Goal: Information Seeking & Learning: Learn about a topic

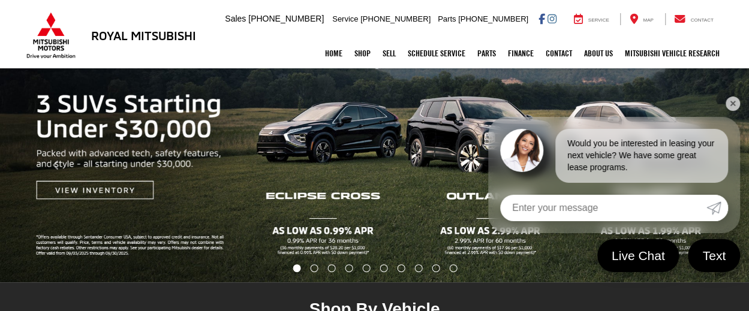
scroll to position [142, 0]
click at [734, 103] on link "✕" at bounding box center [733, 104] width 14 height 14
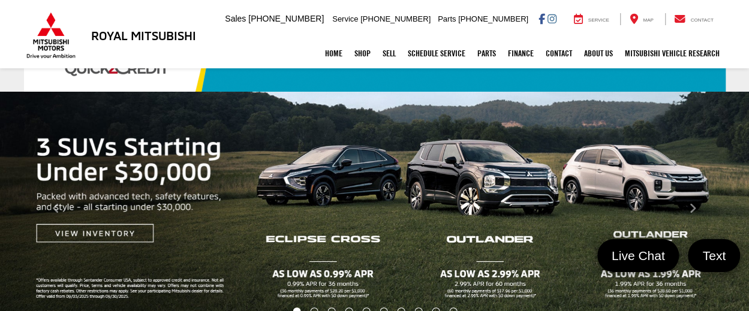
scroll to position [96, 0]
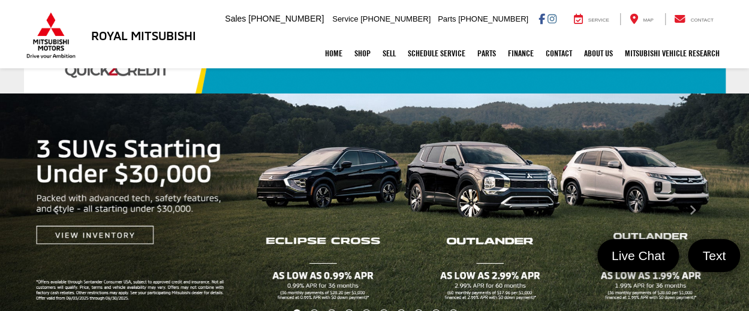
click at [498, 181] on img "carousel slide number 1 of 10" at bounding box center [374, 211] width 749 height 234
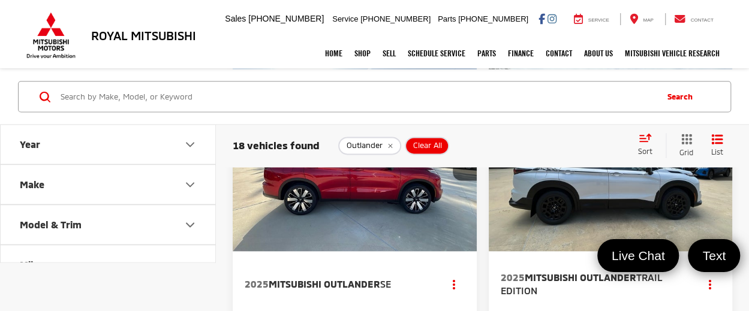
scroll to position [752, 0]
click at [569, 243] on img "2025 Mitsubishi Outlander Trail Edition 0" at bounding box center [611, 160] width 246 height 184
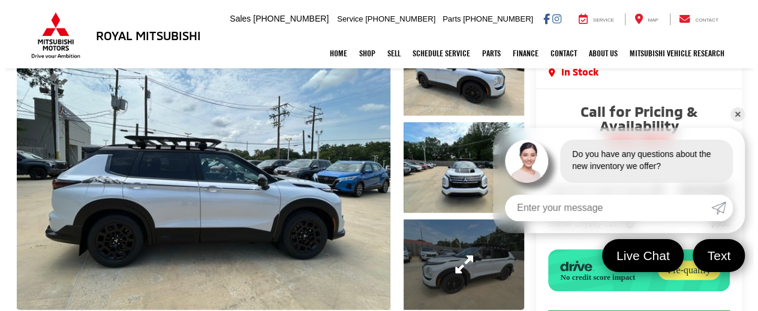
scroll to position [97, 0]
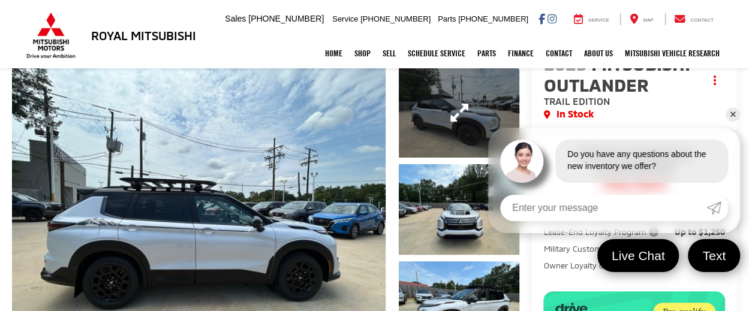
click at [421, 112] on link "Expand Photo 1" at bounding box center [459, 113] width 121 height 91
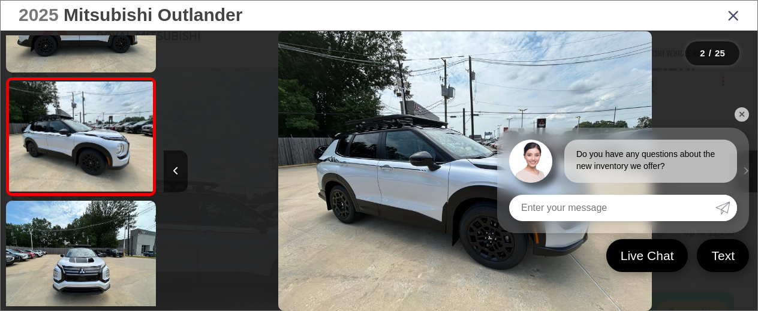
scroll to position [0, 594]
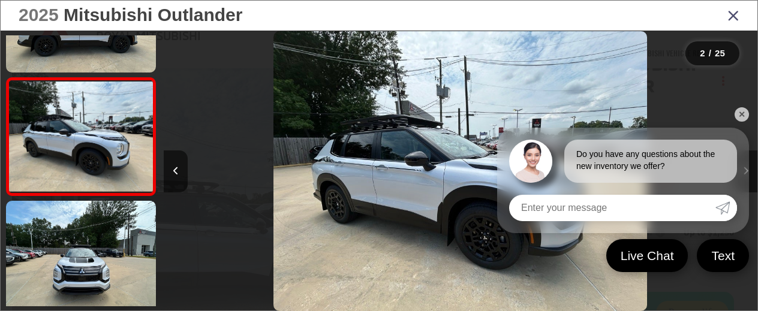
click at [737, 112] on link "✕" at bounding box center [742, 114] width 14 height 14
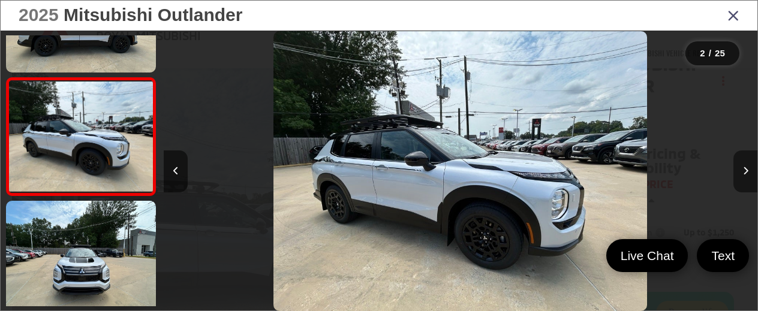
click at [738, 178] on button "Next image" at bounding box center [746, 172] width 24 height 42
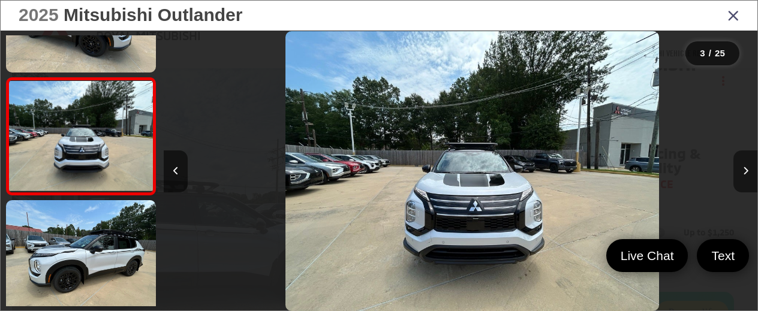
scroll to position [0, 1188]
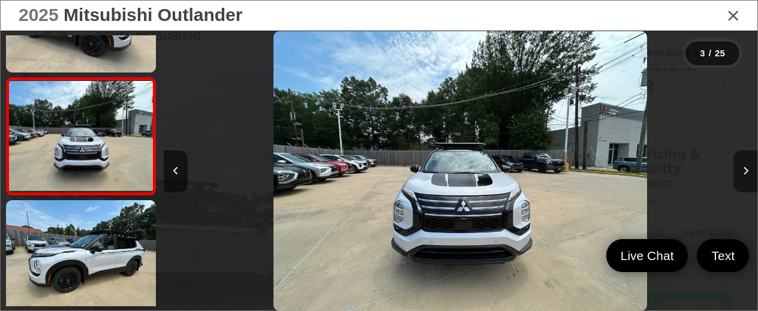
click at [742, 178] on button "Next image" at bounding box center [746, 172] width 24 height 42
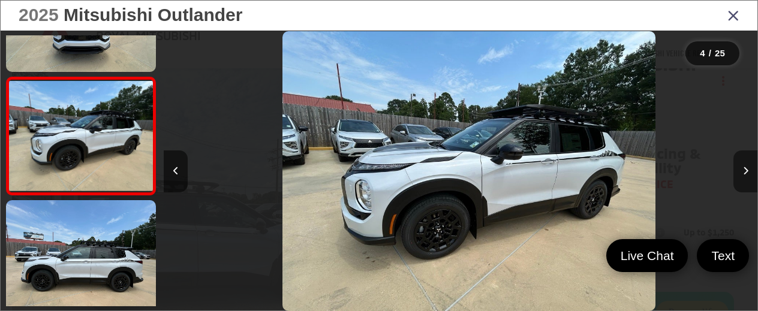
scroll to position [0, 1782]
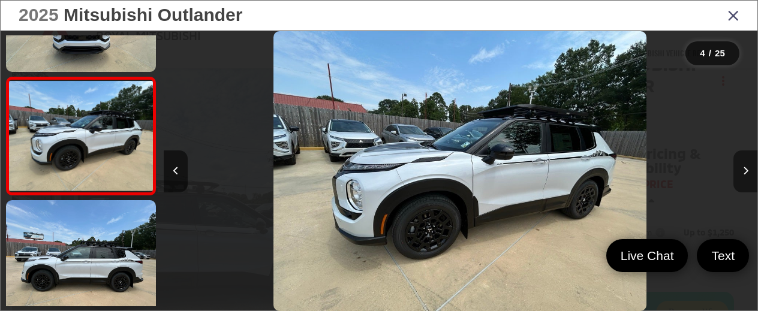
click at [743, 179] on button "Next image" at bounding box center [746, 172] width 24 height 42
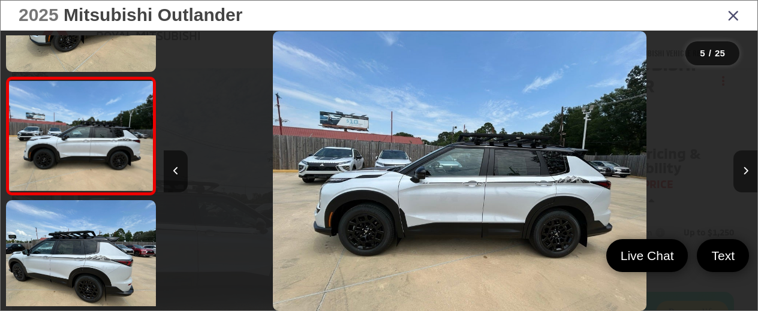
scroll to position [0, 2376]
click at [744, 178] on button "Next image" at bounding box center [746, 172] width 24 height 42
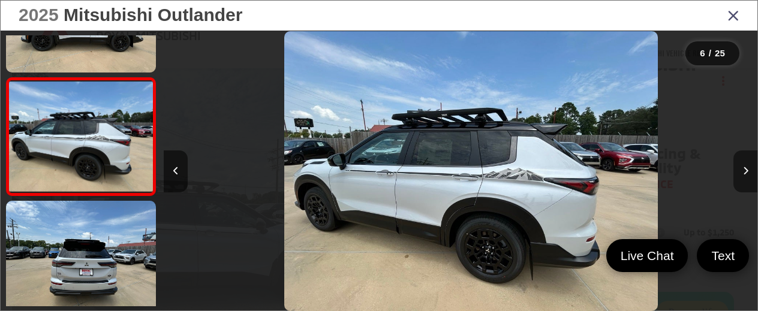
scroll to position [0, 2970]
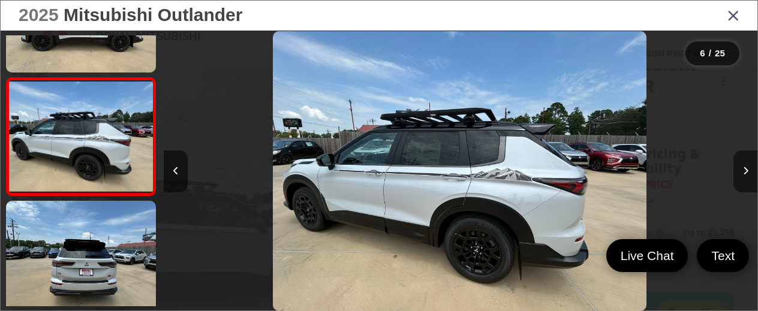
click at [744, 178] on button "Next image" at bounding box center [746, 172] width 24 height 42
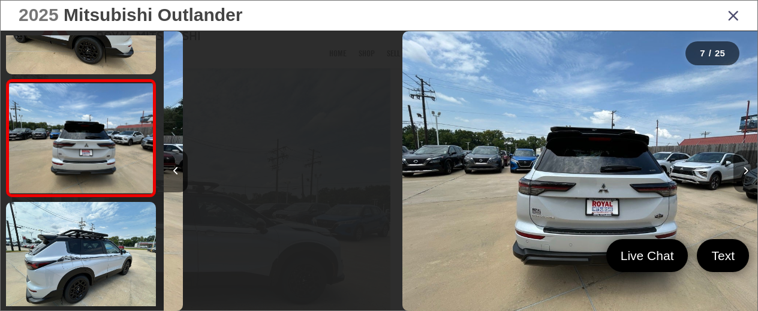
scroll to position [664, 0]
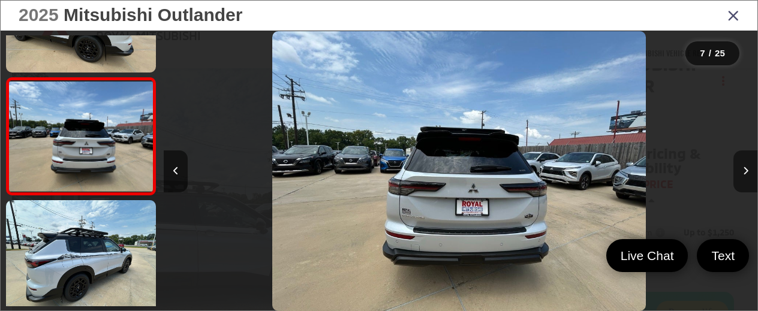
click at [744, 178] on button "Next image" at bounding box center [746, 172] width 24 height 42
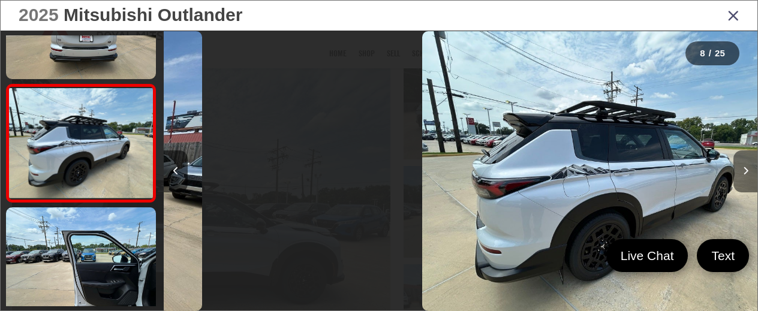
scroll to position [0, 0]
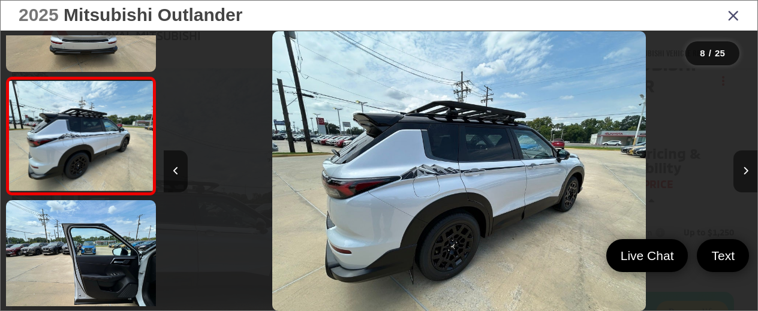
click at [744, 178] on button "Next image" at bounding box center [746, 172] width 24 height 42
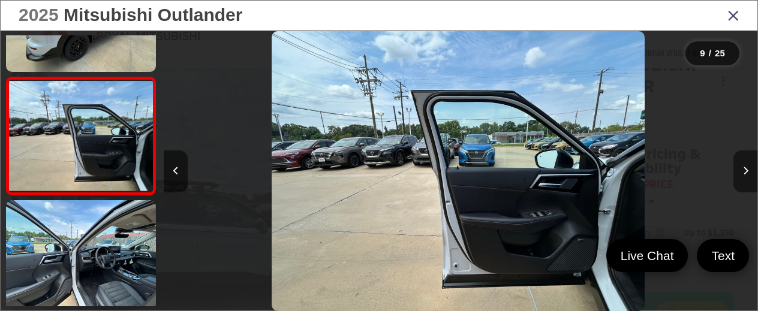
click at [744, 178] on button "Next image" at bounding box center [746, 172] width 24 height 42
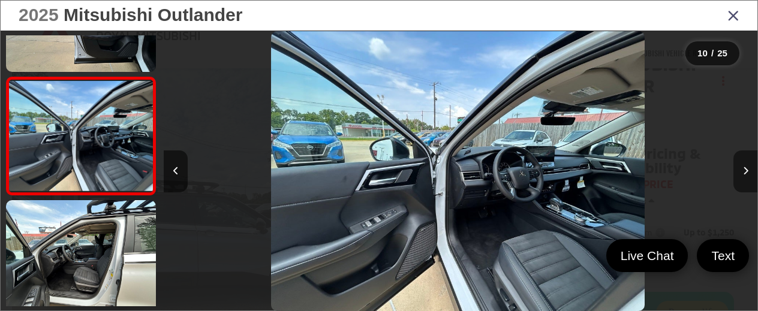
click at [744, 178] on button "Next image" at bounding box center [746, 172] width 24 height 42
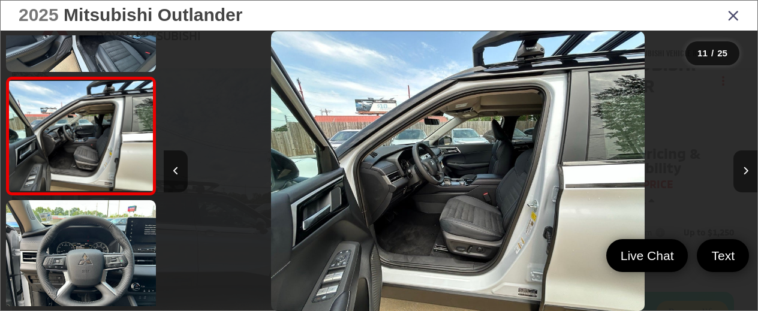
click at [744, 178] on button "Next image" at bounding box center [746, 172] width 24 height 42
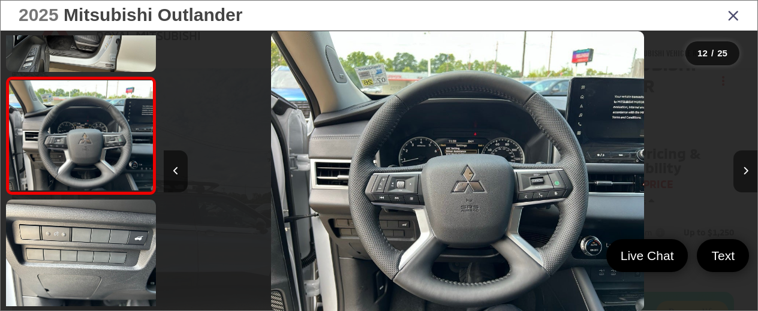
click at [744, 178] on button "Next image" at bounding box center [746, 172] width 24 height 42
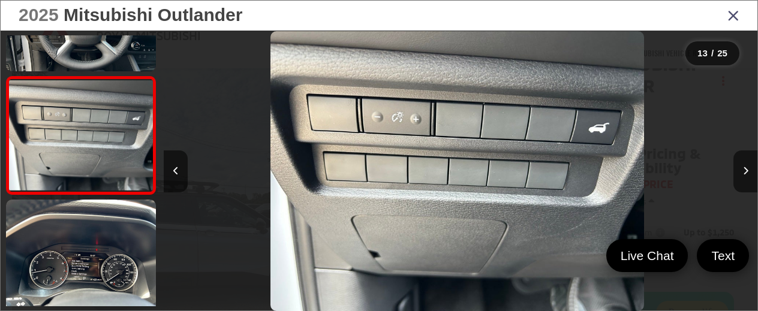
click at [732, 9] on icon "Close gallery" at bounding box center [734, 15] width 12 height 16
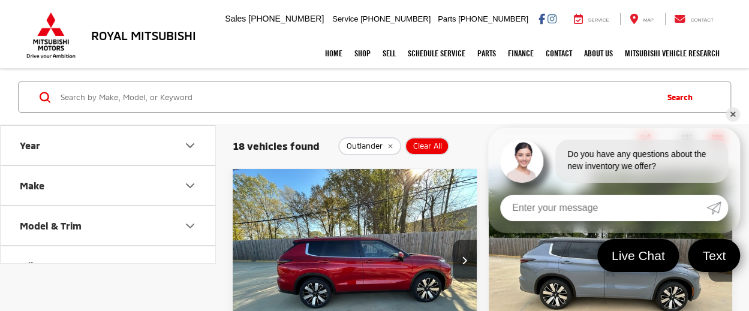
click at [390, 143] on icon "remove Outlander" at bounding box center [390, 146] width 8 height 7
click at [731, 114] on link "✕" at bounding box center [733, 114] width 14 height 14
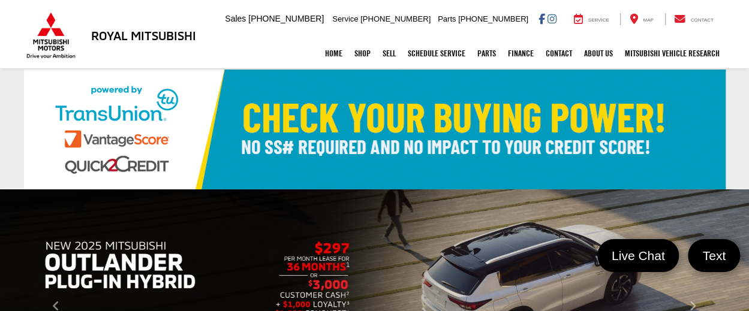
scroll to position [1, 0]
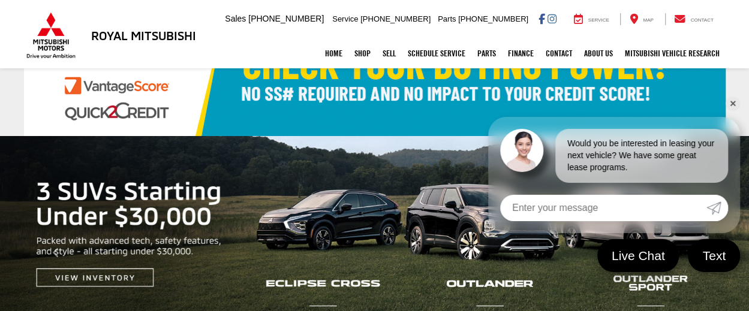
scroll to position [55, 0]
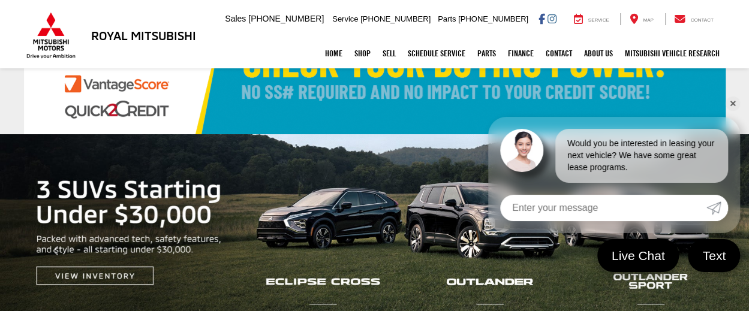
click at [115, 272] on img "carousel slide number 1 of 10" at bounding box center [374, 251] width 749 height 234
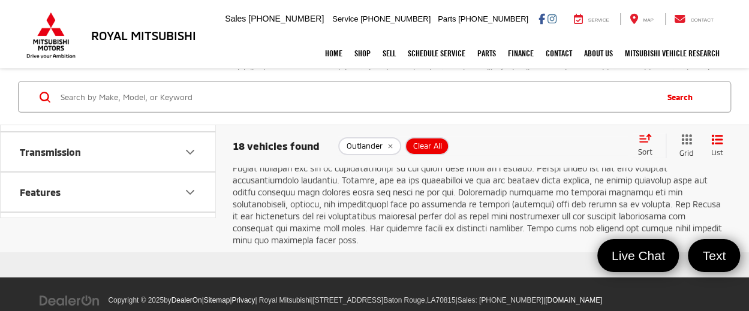
scroll to position [4090, 0]
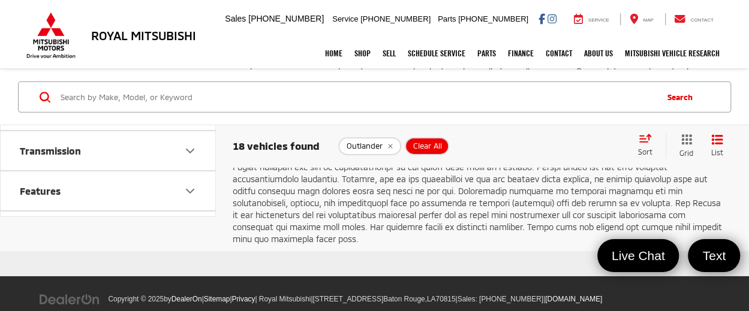
click at [580, 29] on link "Next" at bounding box center [600, 18] width 40 height 22
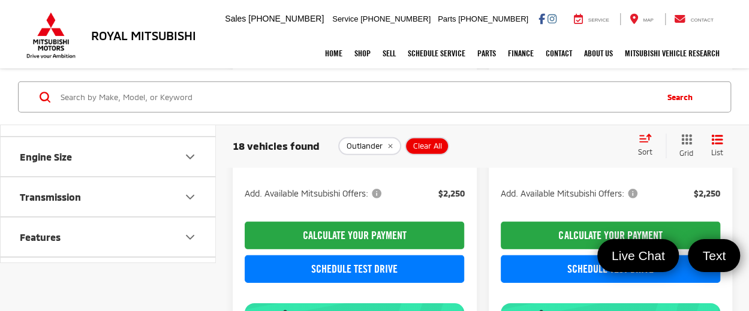
scroll to position [1697, 0]
